Goal: Download file/media

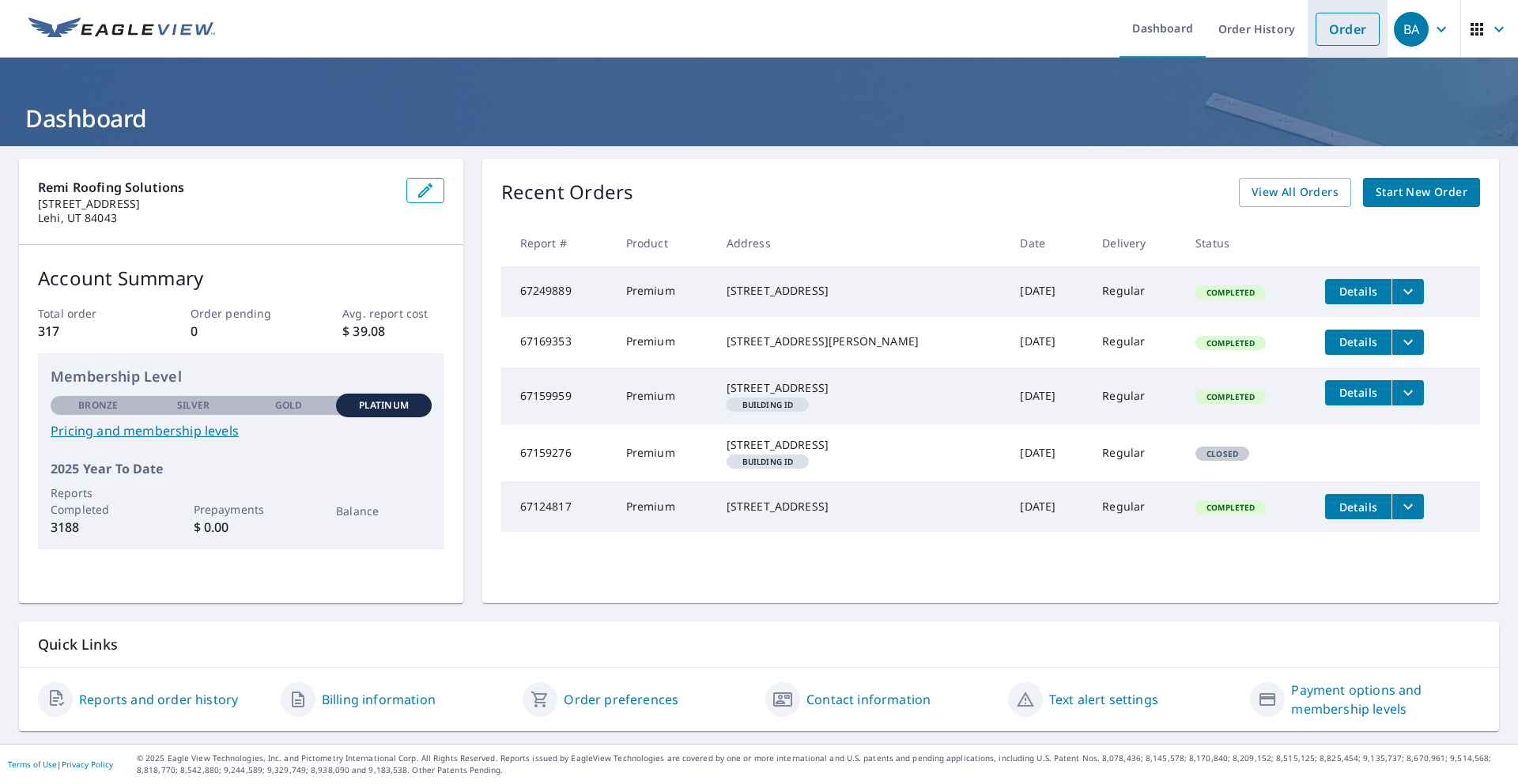
click at [1345, 37] on link "Order" at bounding box center [1347, 29] width 64 height 33
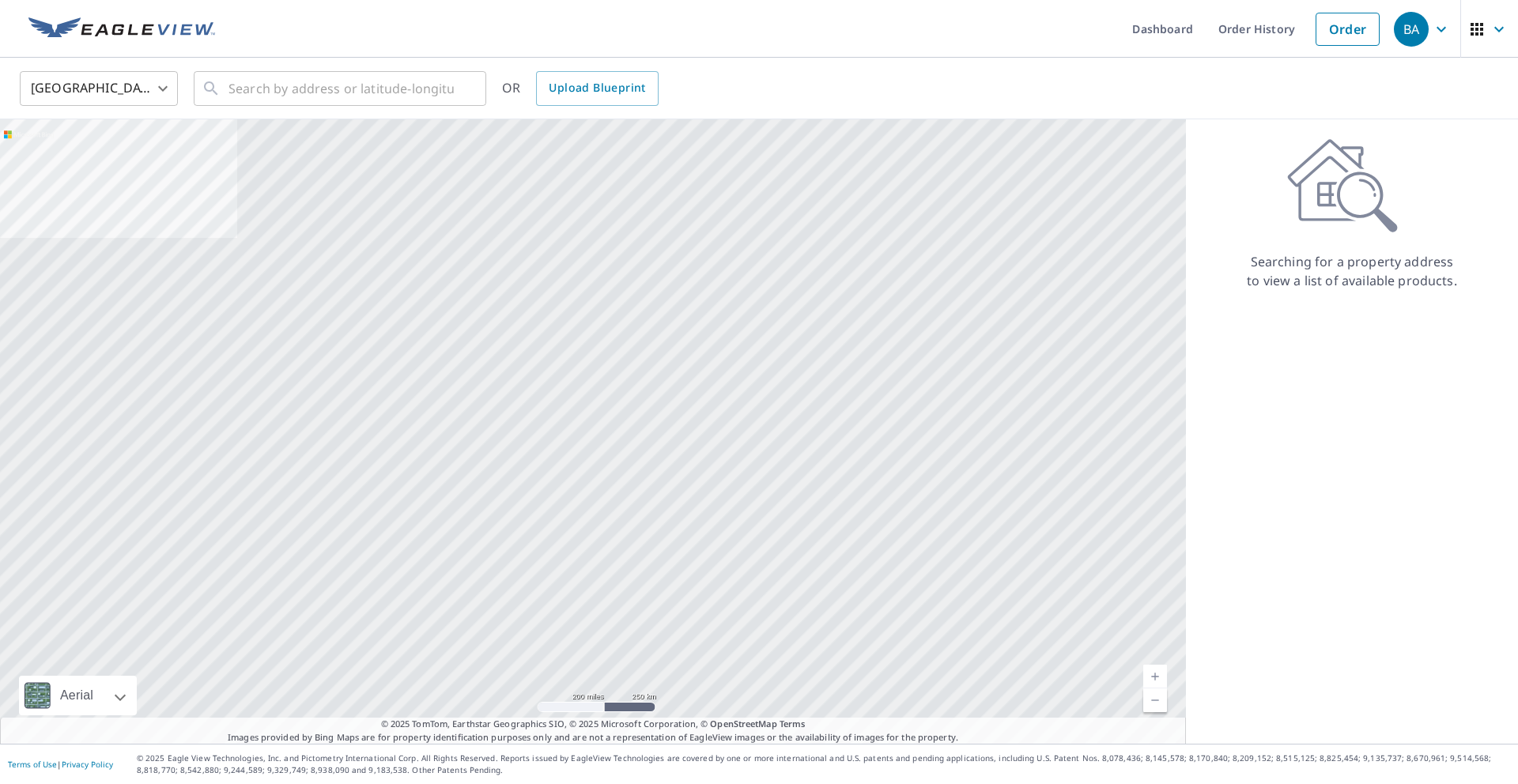
click at [101, 30] on img at bounding box center [122, 29] width 187 height 23
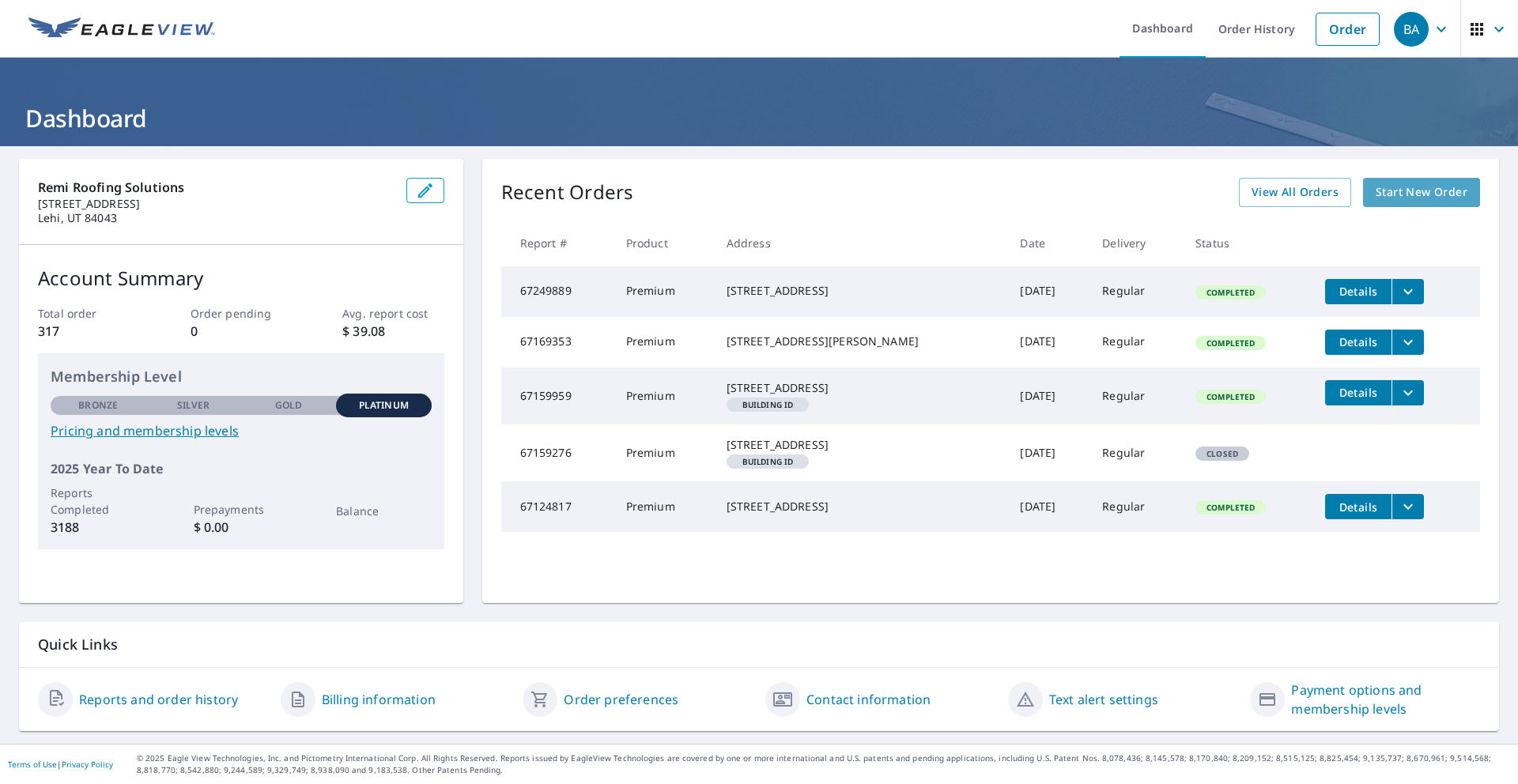
click at [1400, 194] on span "Start New Order" at bounding box center [1421, 193] width 92 height 20
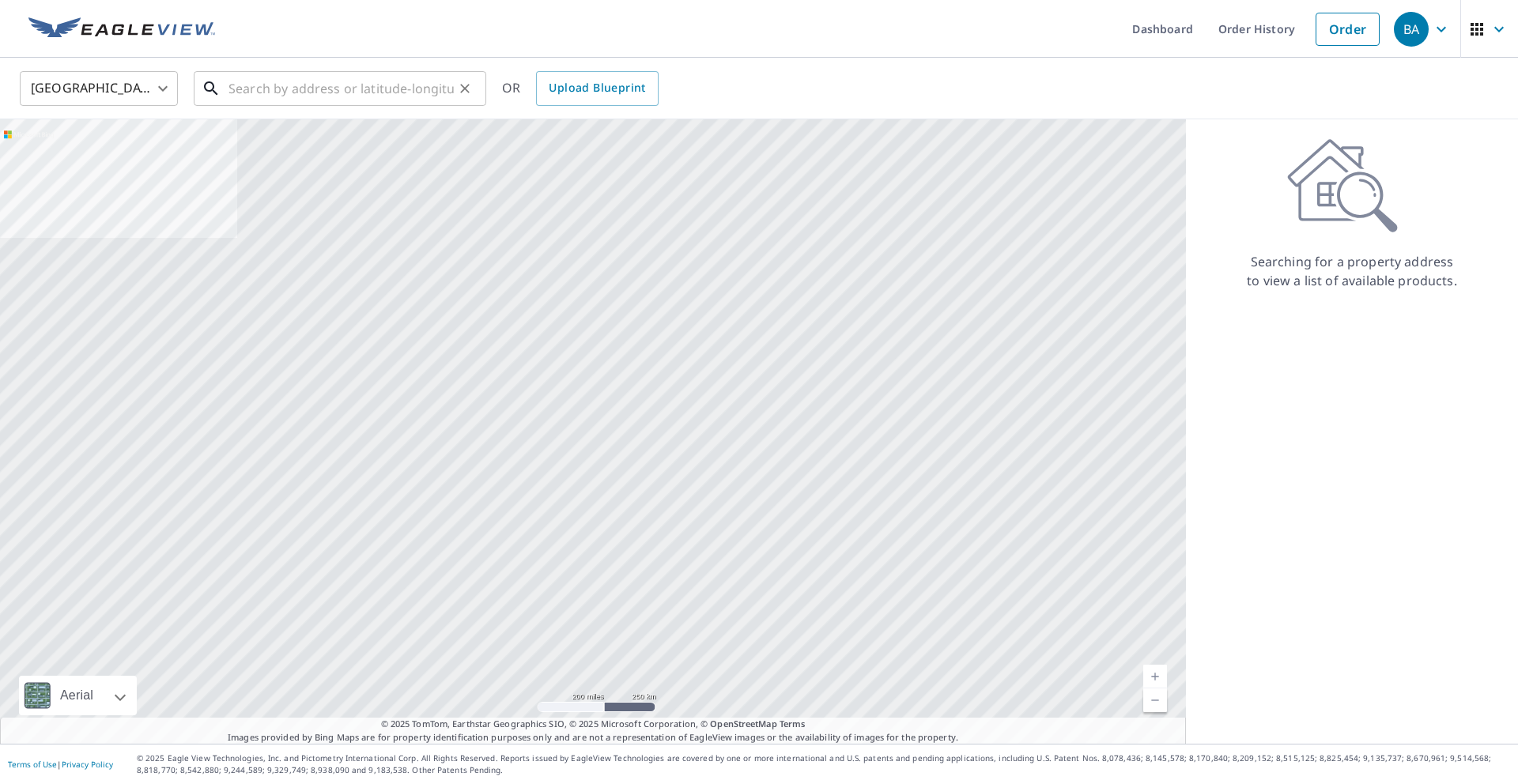
click at [362, 91] on input "text" at bounding box center [341, 88] width 225 height 44
paste input "[STREET_ADDRESS]"
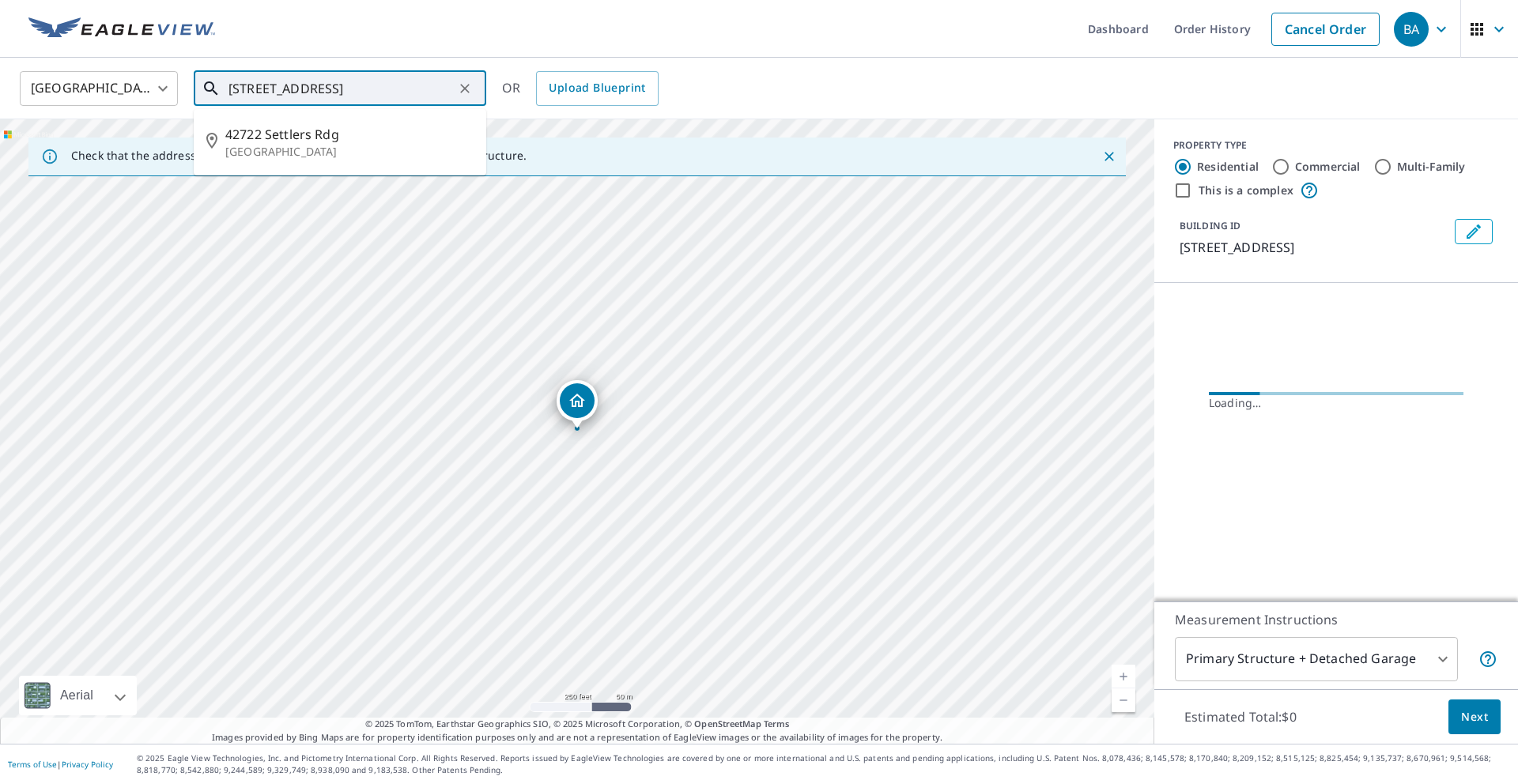
click at [438, 87] on input "[STREET_ADDRESS]" at bounding box center [341, 88] width 225 height 44
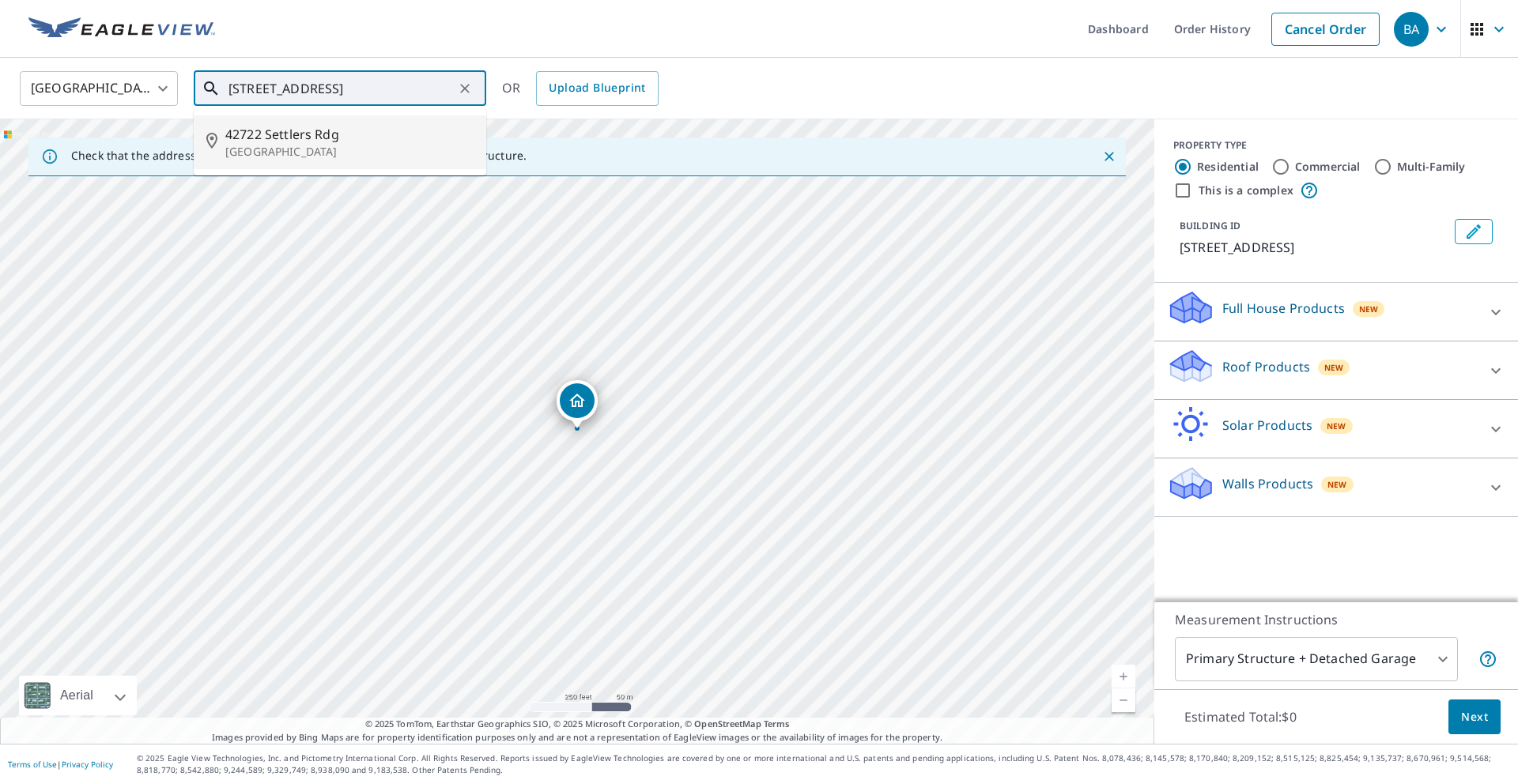
click at [380, 146] on p "[GEOGRAPHIC_DATA]" at bounding box center [349, 152] width 249 height 16
type input "[STREET_ADDRESS][PERSON_NAME]"
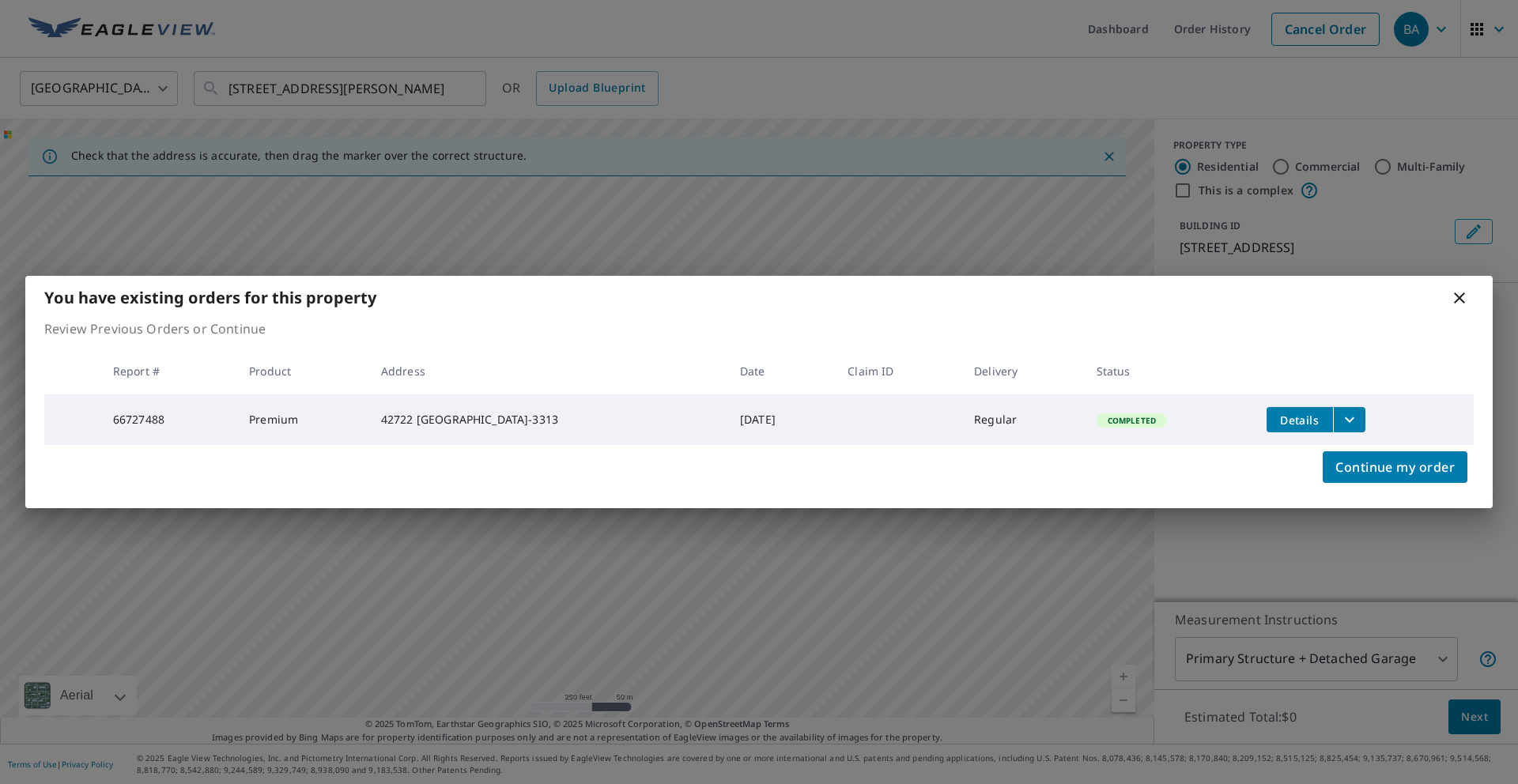
click at [1307, 415] on span "Details" at bounding box center [1299, 420] width 48 height 15
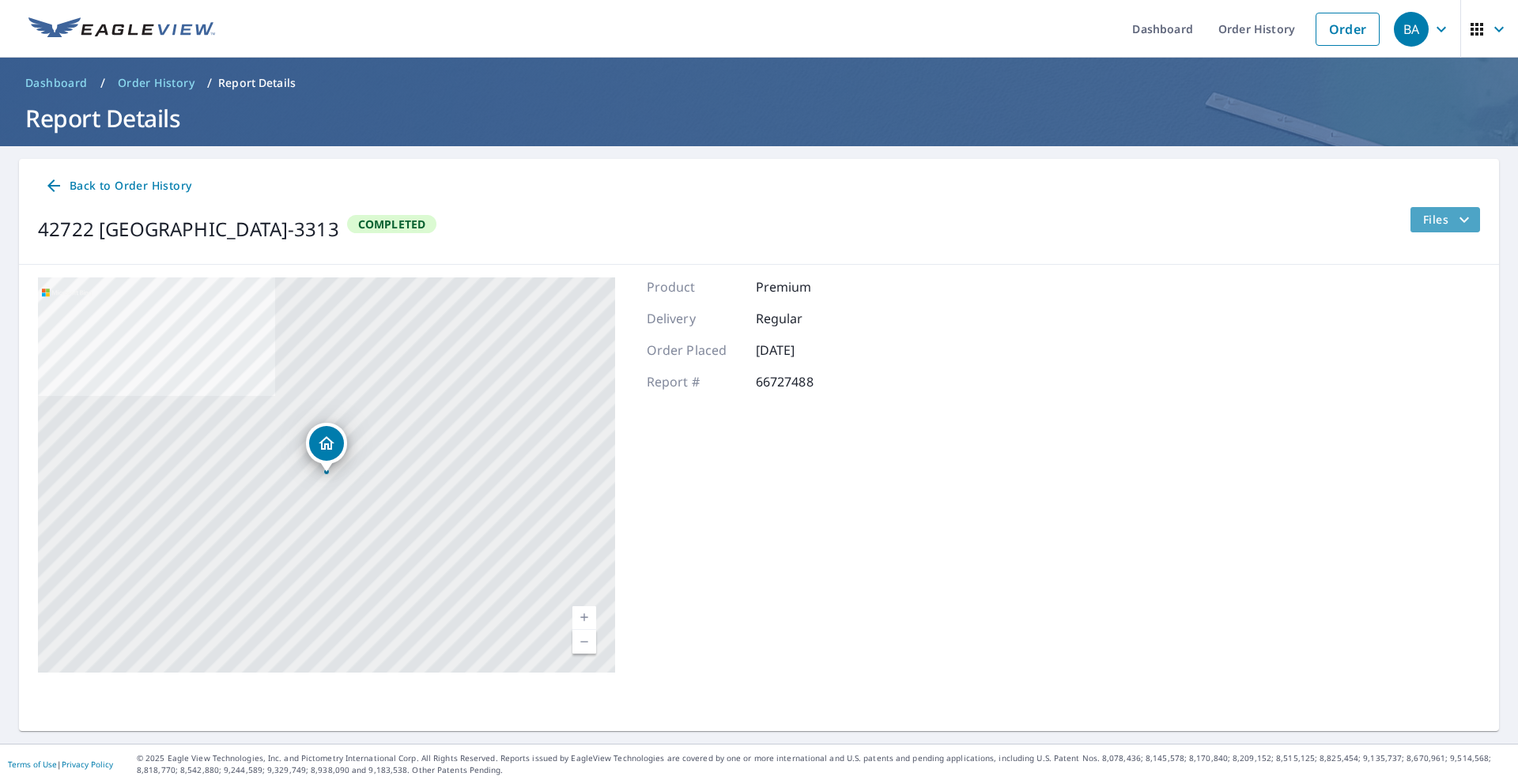
click at [1461, 225] on icon "filesDropdownBtn-66727488" at bounding box center [1463, 219] width 19 height 19
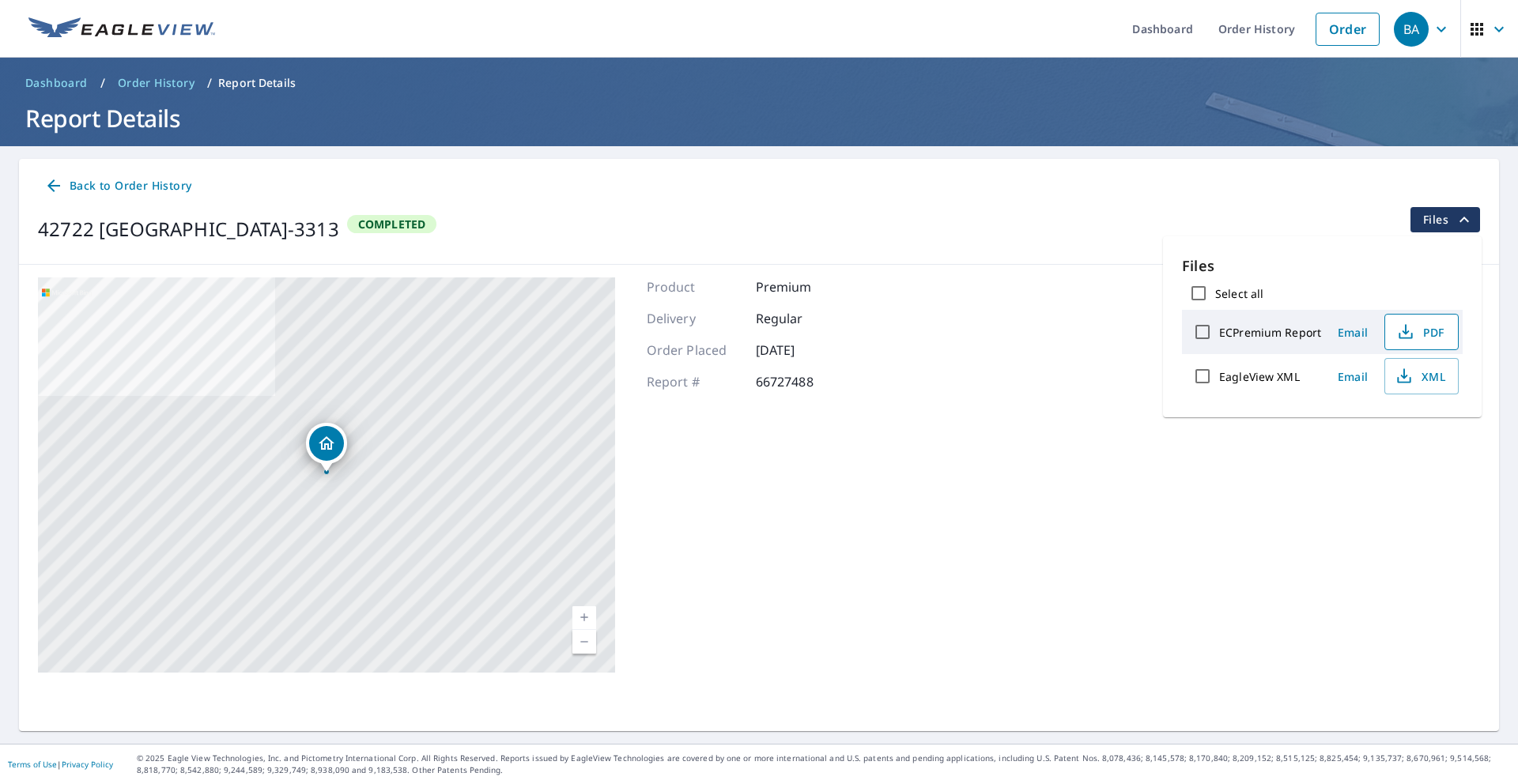
click at [1417, 335] on span "PDF" at bounding box center [1419, 331] width 50 height 19
click at [1353, 327] on span "Email" at bounding box center [1352, 332] width 38 height 15
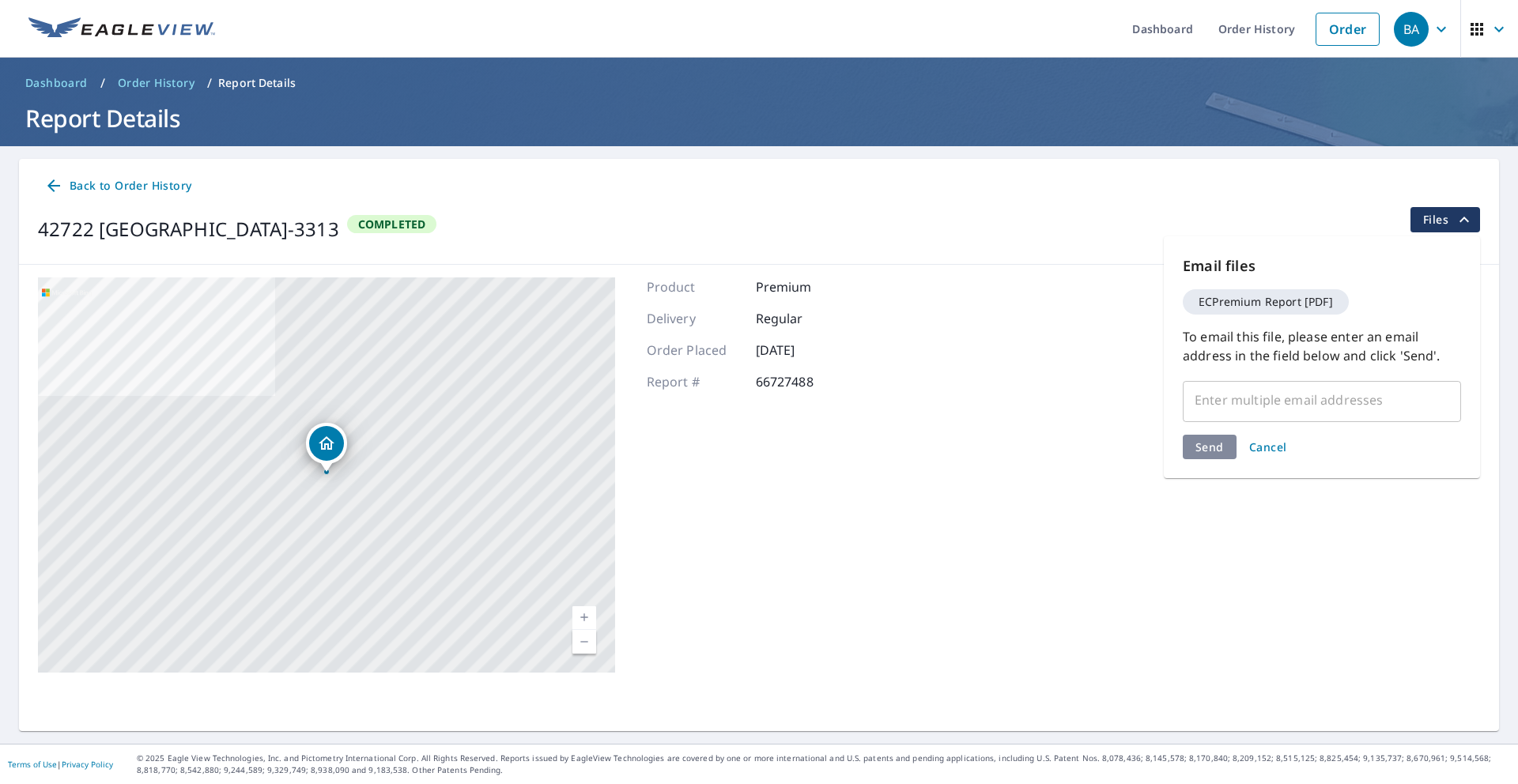
click at [1288, 305] on span "ECPremium Report [PDF]" at bounding box center [1265, 301] width 153 height 11
drag, startPoint x: 842, startPoint y: 357, endPoint x: 797, endPoint y: 358, distance: 45.0
click at [823, 356] on p "[DATE]" at bounding box center [803, 350] width 95 height 19
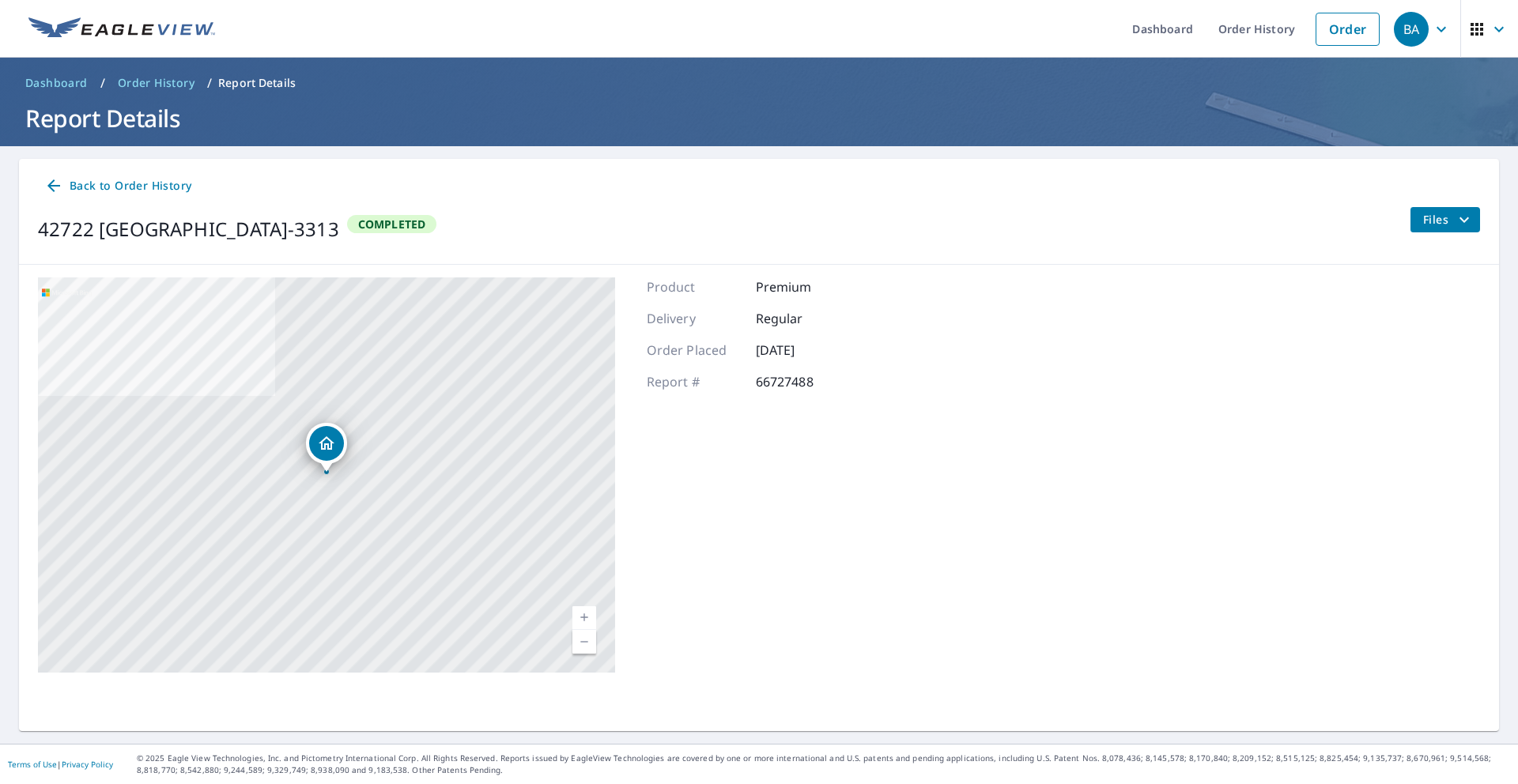
click at [802, 353] on p "[DATE]" at bounding box center [803, 350] width 95 height 19
drag, startPoint x: 767, startPoint y: 349, endPoint x: 751, endPoint y: 347, distance: 16.1
click at [763, 349] on p "[DATE]" at bounding box center [803, 350] width 95 height 19
drag, startPoint x: 751, startPoint y: 347, endPoint x: 920, endPoint y: 370, distance: 170.6
click at [922, 369] on div "42722 [GEOGRAPHIC_DATA]-[STREET_ADDRESS] A standard road map Aerial A detailed …" at bounding box center [758, 475] width 1479 height 421
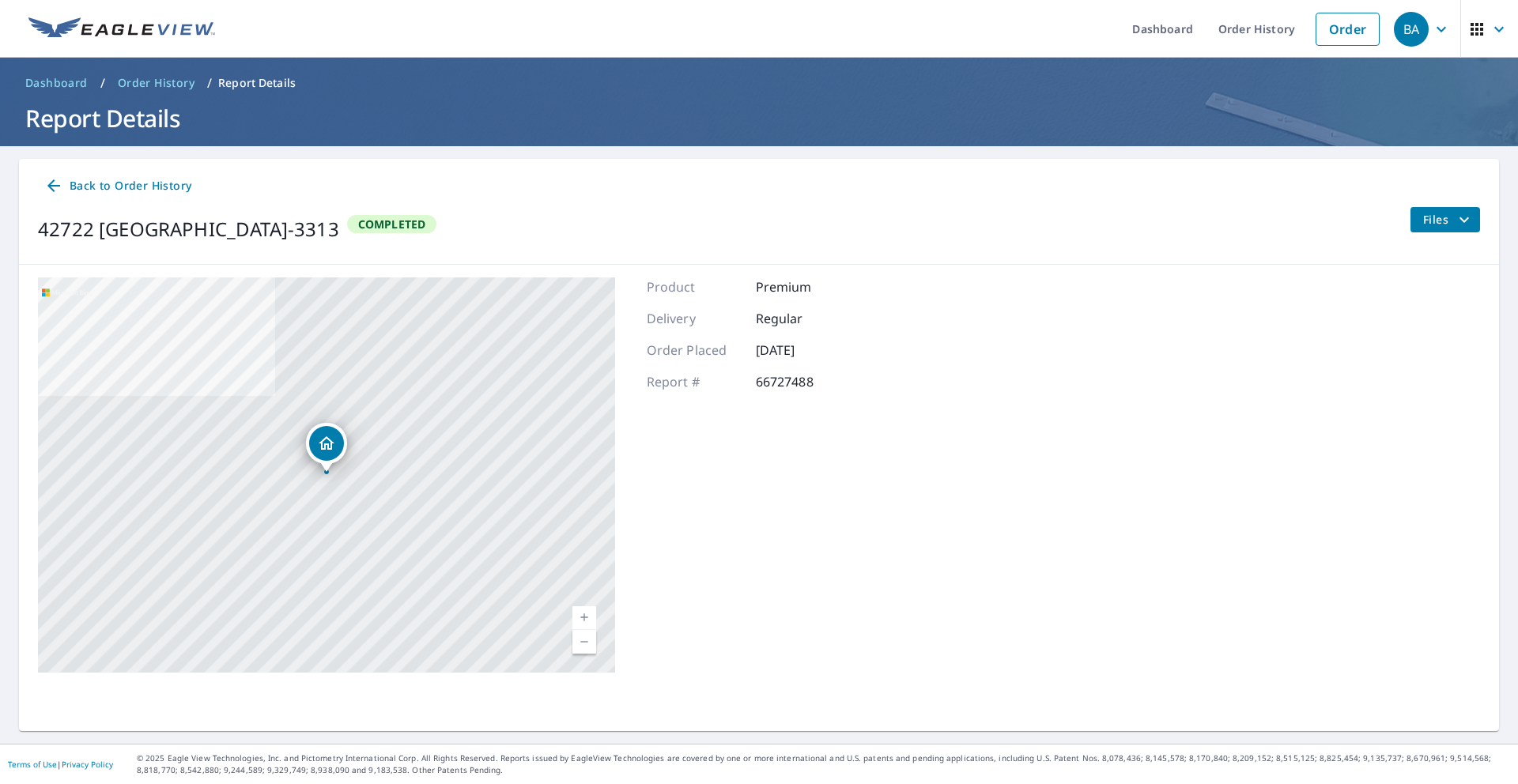
click at [912, 372] on div "42722 [GEOGRAPHIC_DATA]-[STREET_ADDRESS] A standard road map Aerial A detailed …" at bounding box center [758, 475] width 1479 height 421
